Goal: Information Seeking & Learning: Learn about a topic

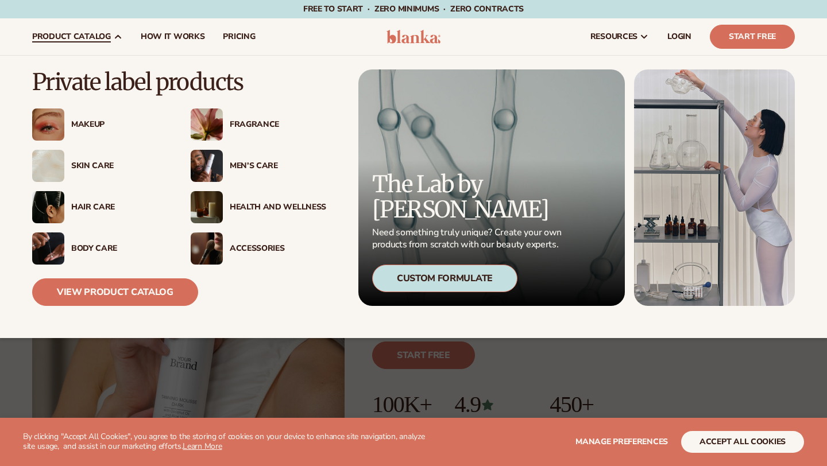
click at [235, 162] on div "Men’s Care" at bounding box center [278, 166] width 97 height 10
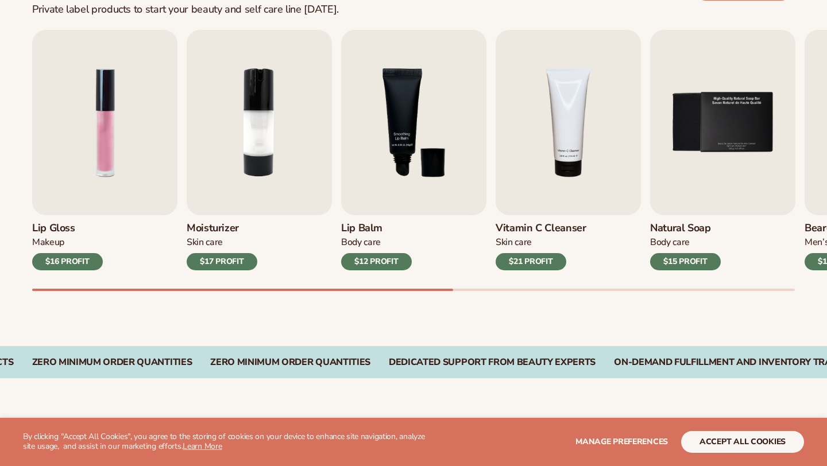
scroll to position [384, 0]
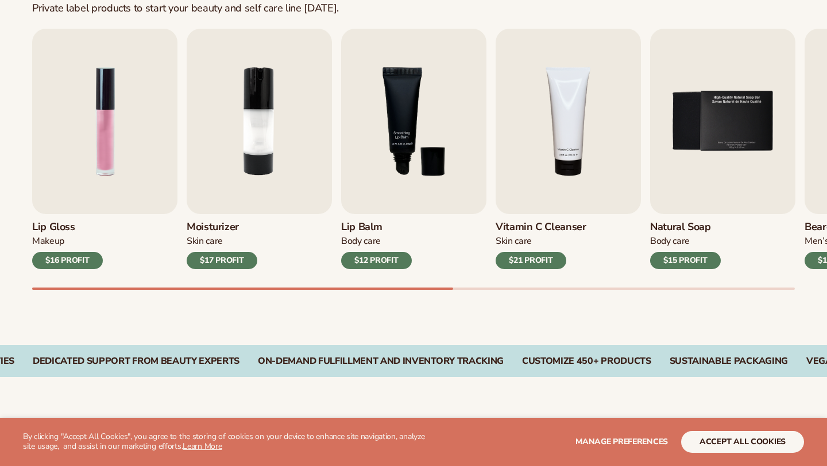
click at [409, 288] on div at bounding box center [242, 289] width 421 height 2
click at [242, 112] on img "2 / 9" at bounding box center [259, 122] width 145 height 186
click at [238, 137] on img "2 / 9" at bounding box center [259, 122] width 145 height 186
click at [721, 450] on button "accept all cookies" at bounding box center [742, 442] width 123 height 22
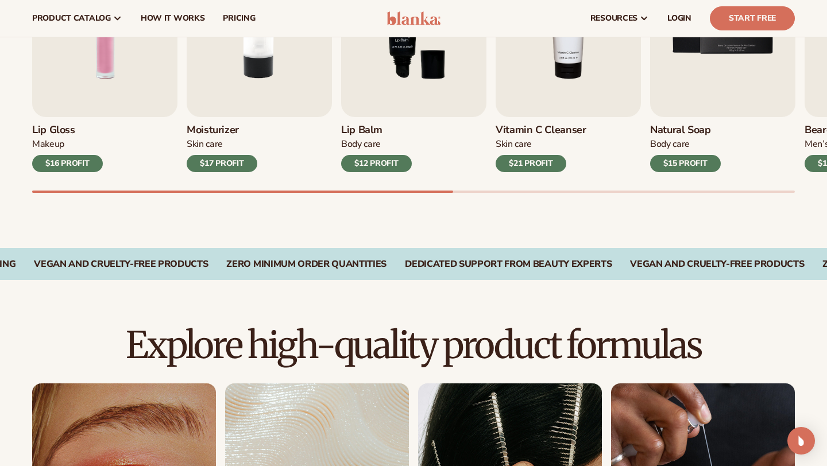
scroll to position [349, 0]
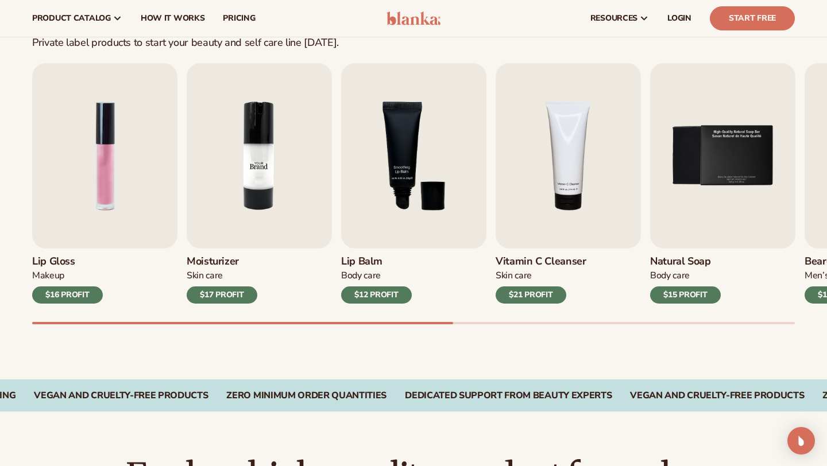
click at [221, 175] on img "2 / 9" at bounding box center [259, 156] width 145 height 186
click at [229, 293] on div "$17 PROFIT" at bounding box center [222, 295] width 71 height 17
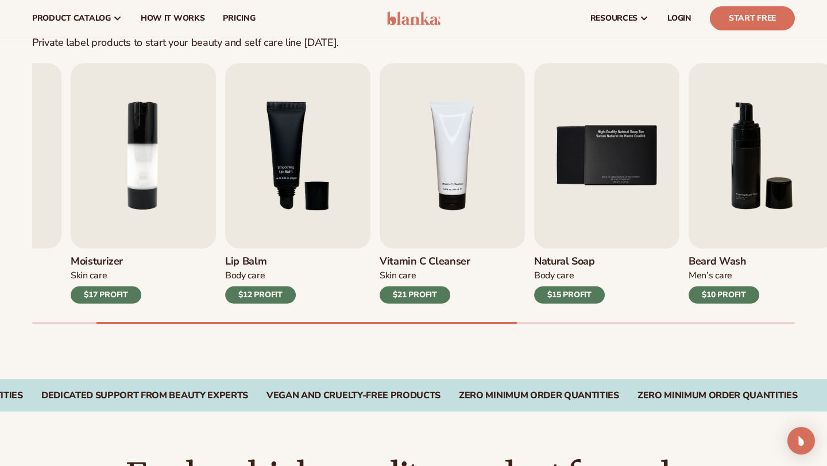
click at [325, 336] on div "Best sellers Private label products to start your beauty and self care line [DA…" at bounding box center [413, 169] width 827 height 420
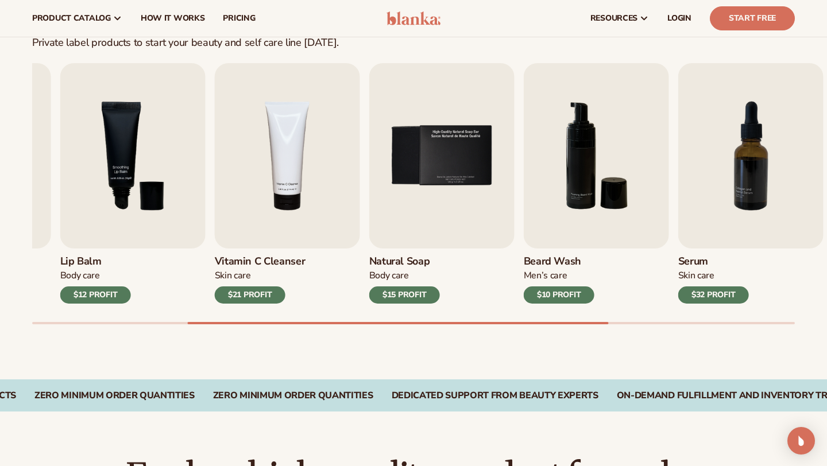
click at [568, 322] on div "Lip Gloss Makeup $16 PROFIT Moisturizer [MEDICAL_DATA] $17 PROFIT [MEDICAL_DATA…" at bounding box center [429, 193] width 795 height 261
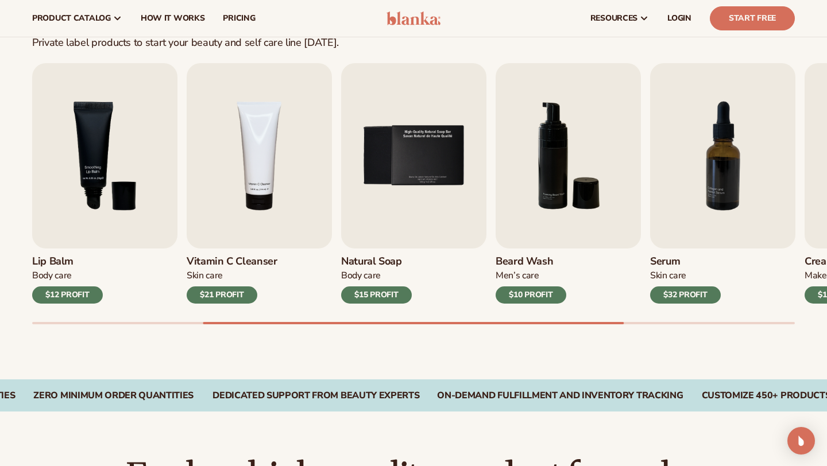
drag, startPoint x: 498, startPoint y: 322, endPoint x: 633, endPoint y: 338, distance: 135.9
click at [633, 338] on div "Best sellers Private label products to start your beauty and self care line [DA…" at bounding box center [413, 169] width 827 height 420
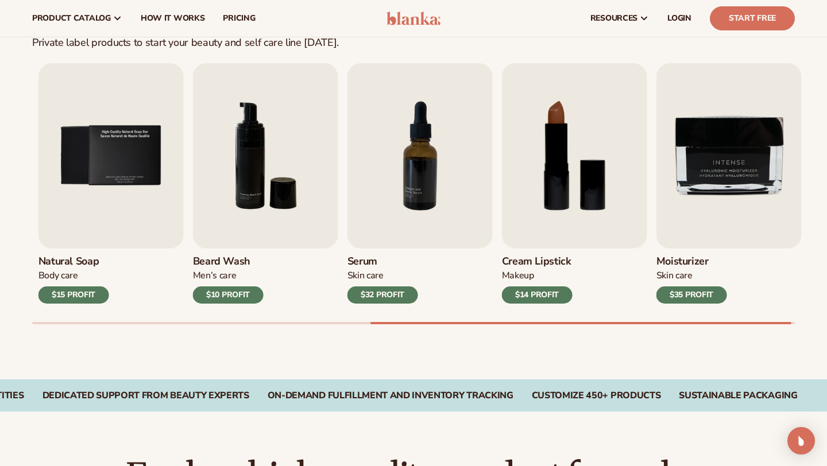
click at [772, 320] on div "Lip Gloss Makeup $16 PROFIT Moisturizer [MEDICAL_DATA] $17 PROFIT [MEDICAL_DATA…" at bounding box center [429, 193] width 795 height 261
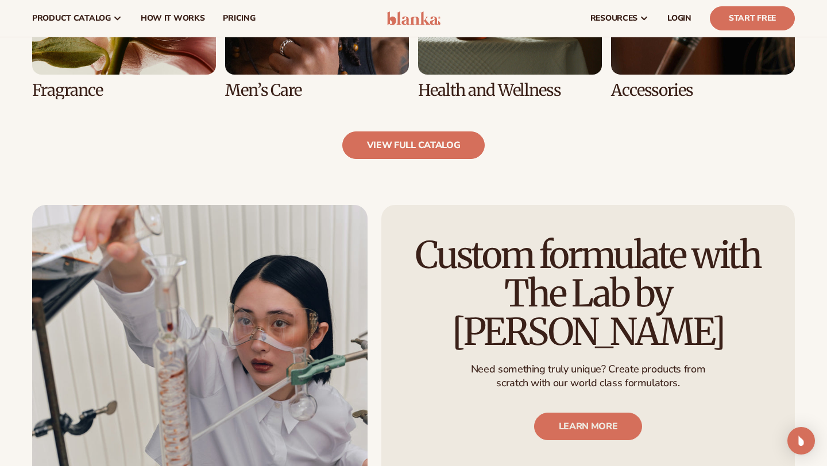
scroll to position [1169, 0]
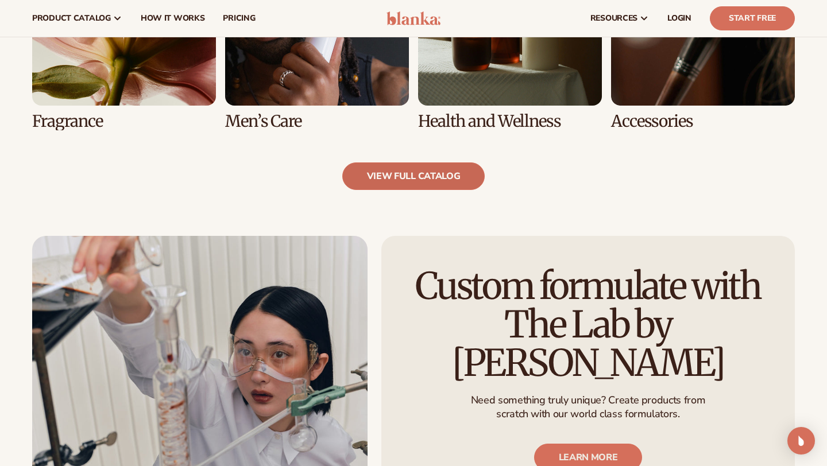
click at [395, 175] on link "view full catalog" at bounding box center [413, 177] width 143 height 28
